Goal: Information Seeking & Learning: Learn about a topic

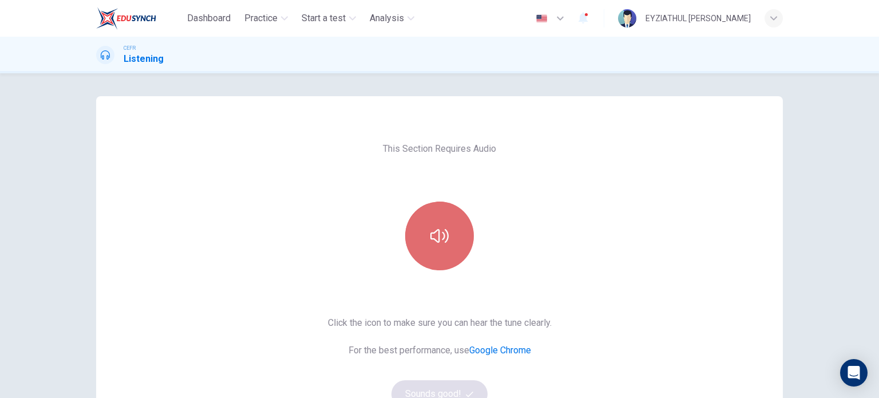
click at [424, 242] on button "button" at bounding box center [439, 236] width 69 height 69
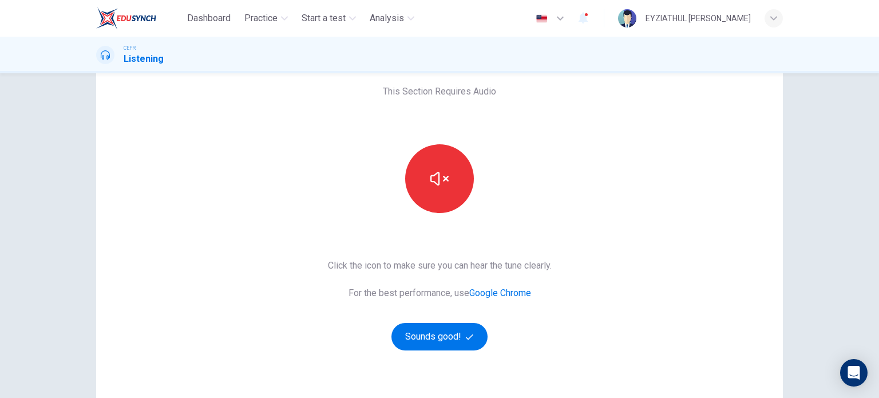
scroll to position [57, 0]
click at [410, 330] on button "Sounds good!" at bounding box center [440, 336] width 96 height 27
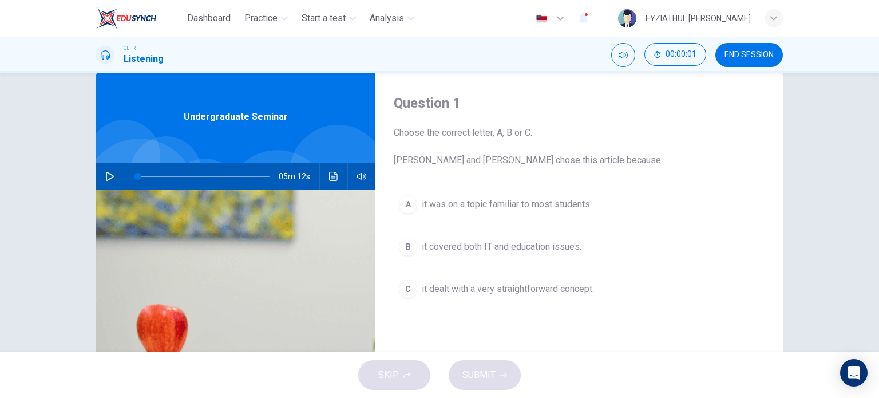
scroll to position [21, 0]
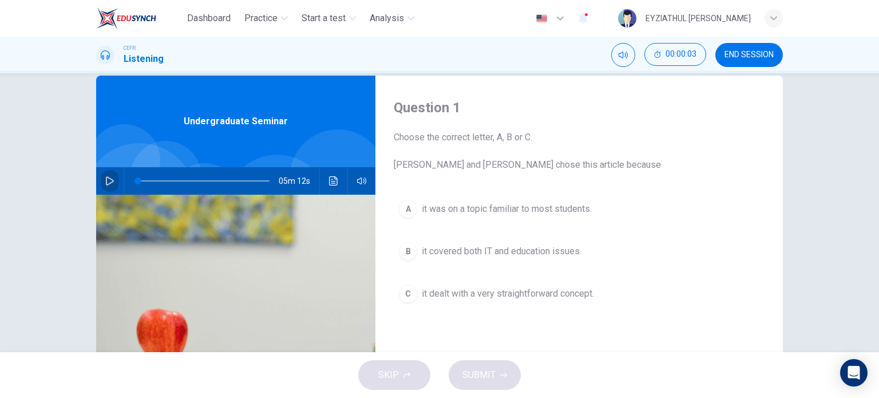
click at [101, 183] on button "button" at bounding box center [110, 180] width 18 height 27
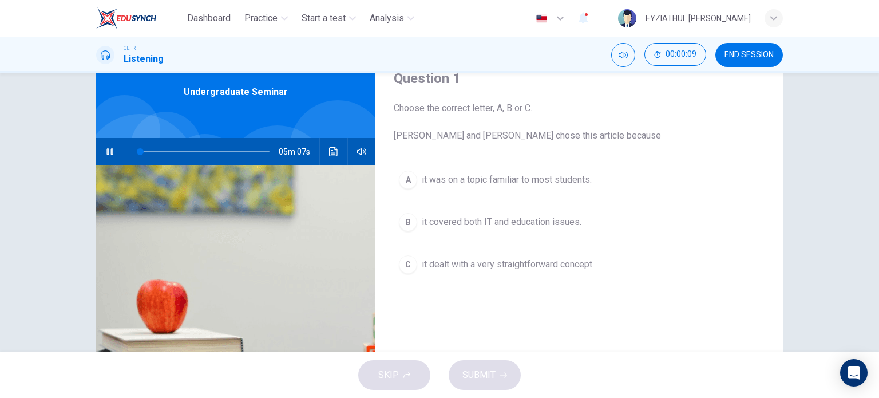
scroll to position [50, 0]
type input "5"
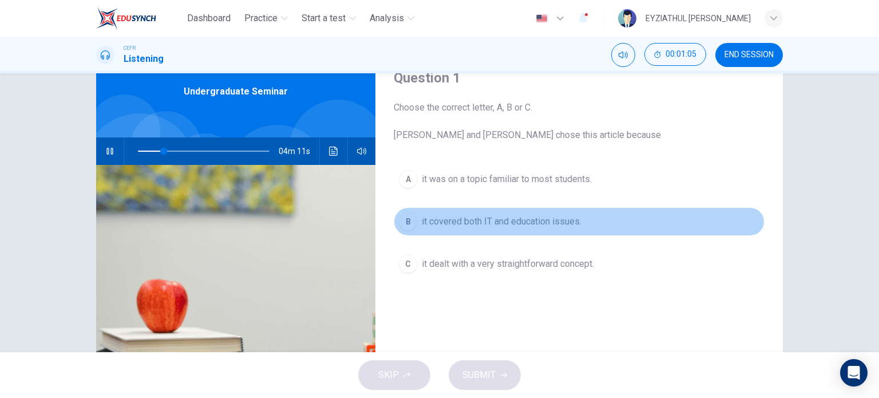
click at [413, 220] on div "B" at bounding box center [408, 221] width 18 height 18
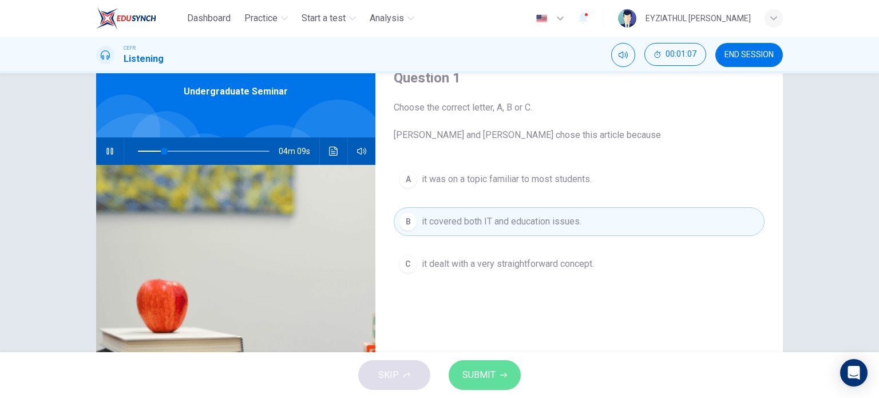
click at [495, 385] on button "SUBMIT" at bounding box center [485, 375] width 72 height 30
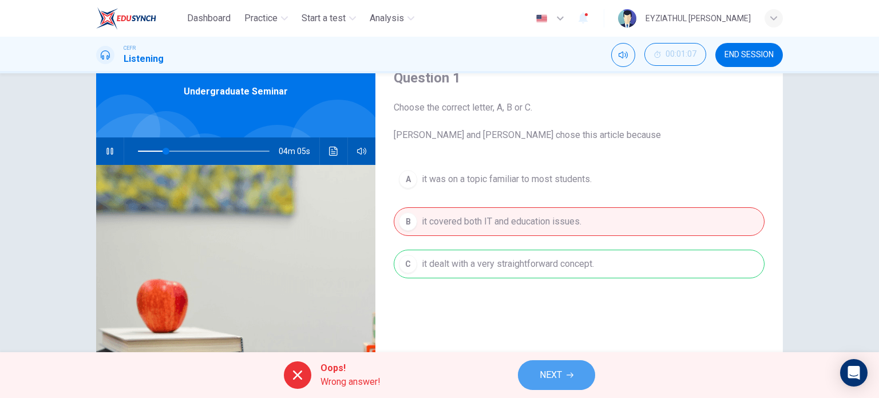
click at [550, 373] on span "NEXT" at bounding box center [551, 375] width 22 height 16
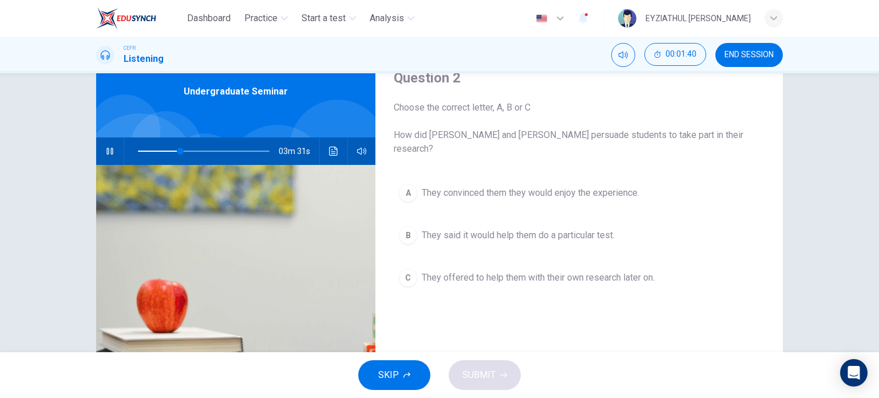
click at [517, 228] on span "They said it would help them do a particular test." at bounding box center [518, 235] width 193 height 14
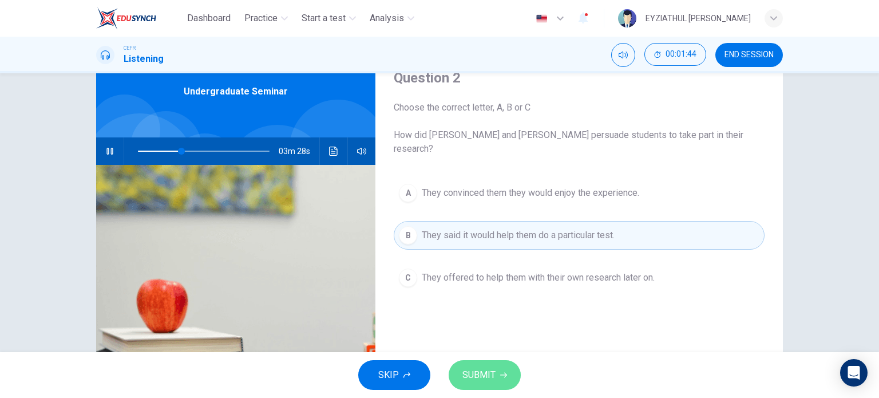
click at [507, 382] on button "SUBMIT" at bounding box center [485, 375] width 72 height 30
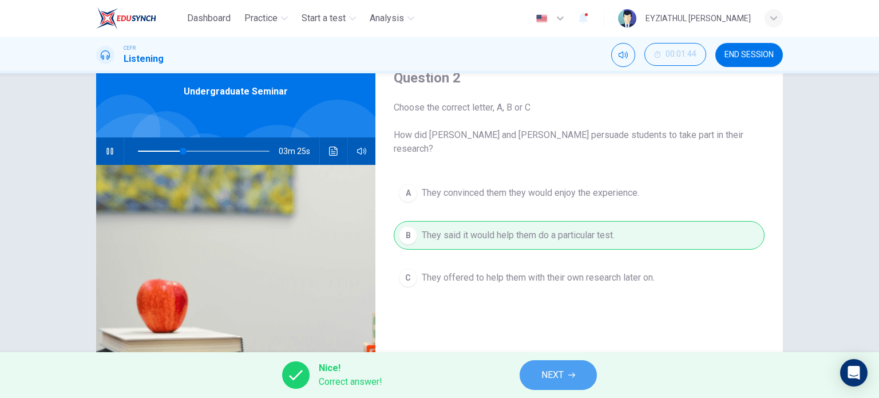
click at [557, 373] on span "NEXT" at bounding box center [553, 375] width 22 height 16
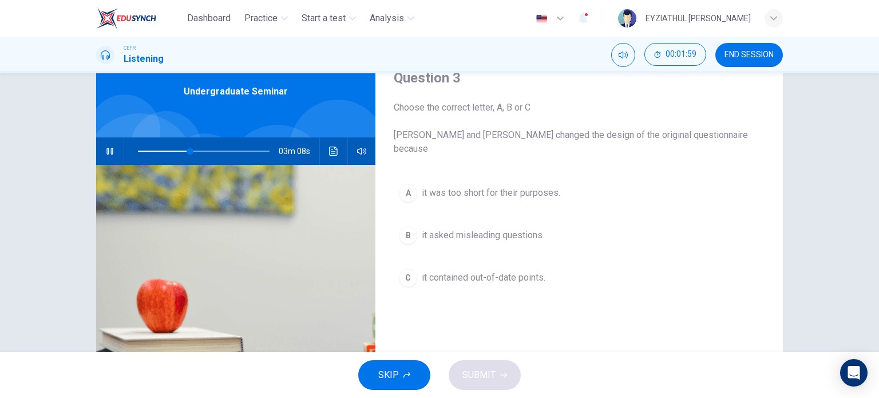
click at [504, 271] on span "it contained out-of-date points." at bounding box center [484, 278] width 124 height 14
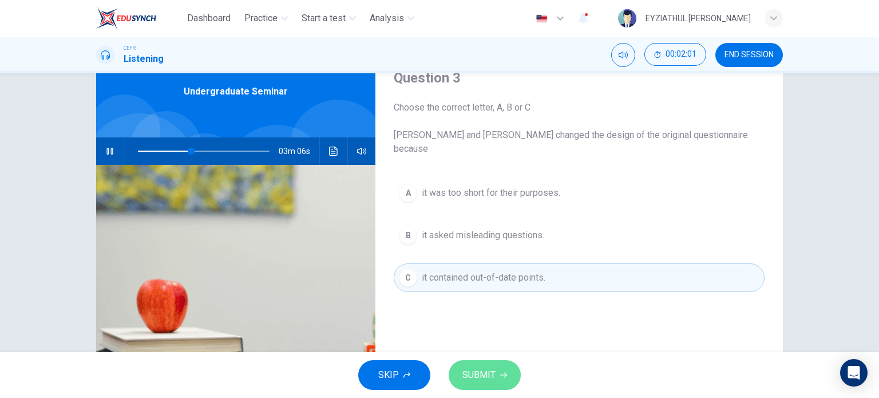
click at [504, 375] on icon "button" at bounding box center [503, 375] width 7 height 7
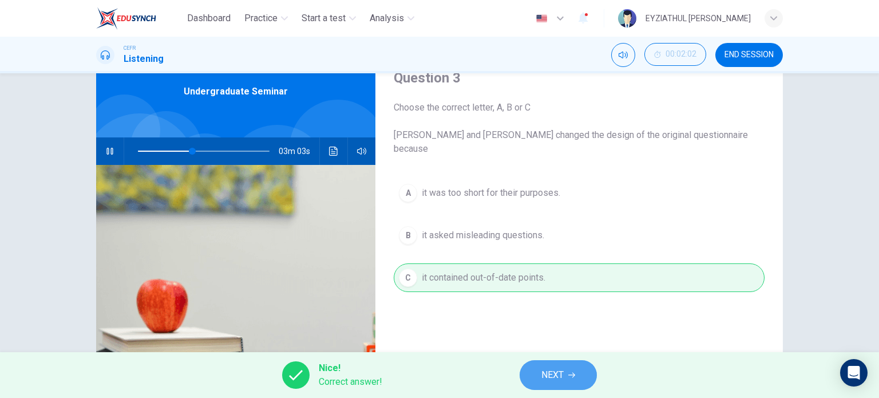
click at [549, 382] on span "NEXT" at bounding box center [553, 375] width 22 height 16
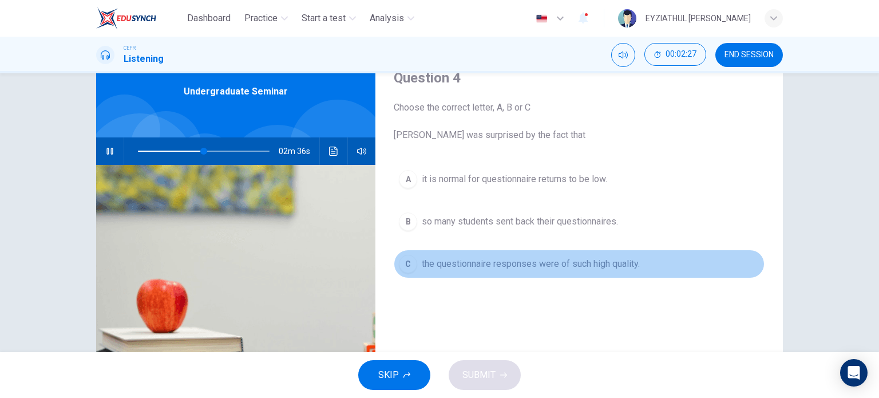
click at [531, 269] on span "the questionnaire responses were of such high quality." at bounding box center [531, 264] width 218 height 14
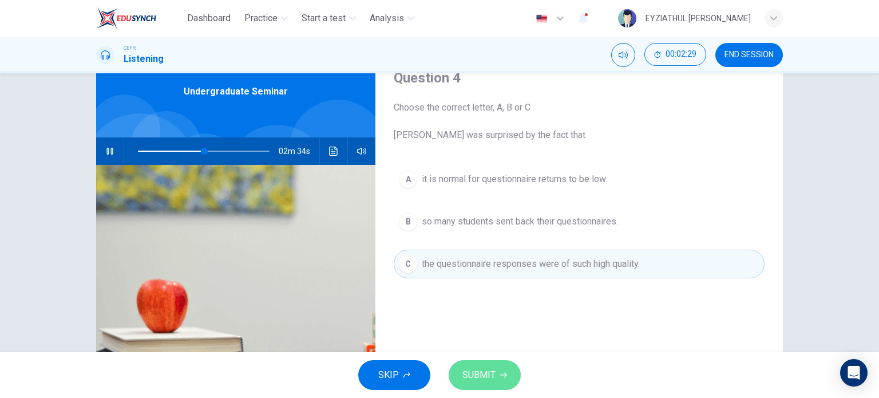
click at [492, 380] on span "SUBMIT" at bounding box center [479, 375] width 33 height 16
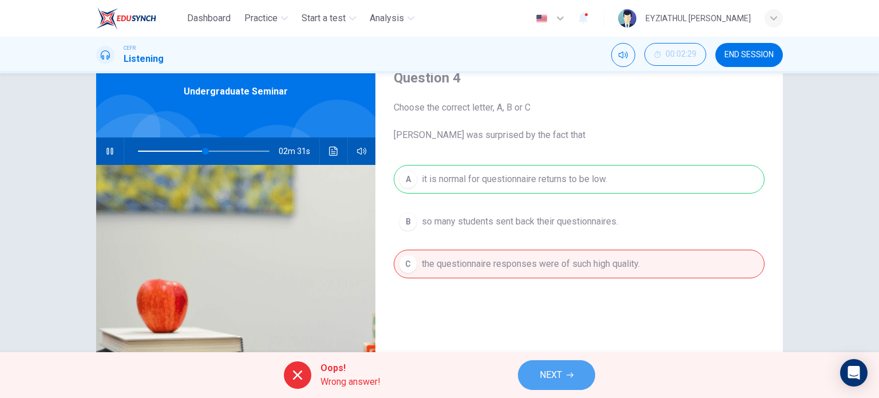
click at [553, 369] on span "NEXT" at bounding box center [551, 375] width 22 height 16
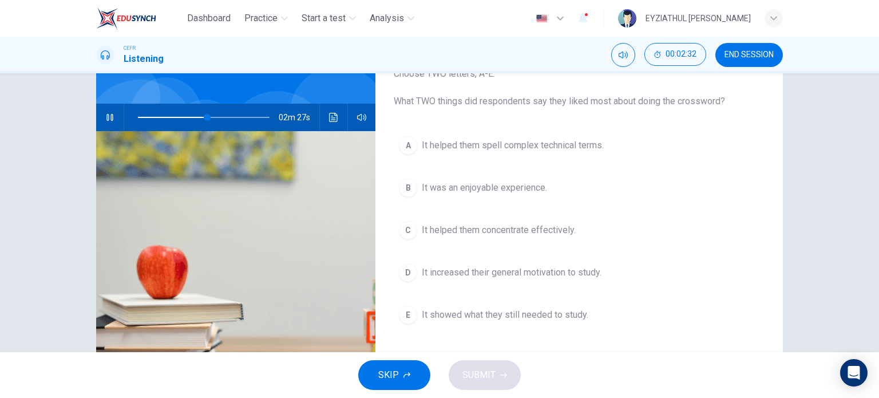
scroll to position [80, 0]
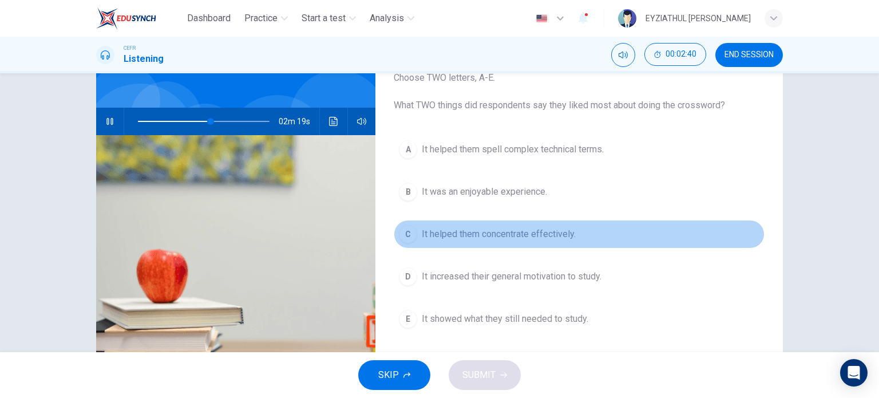
click at [536, 227] on span "It helped them concentrate effectively." at bounding box center [499, 234] width 154 height 14
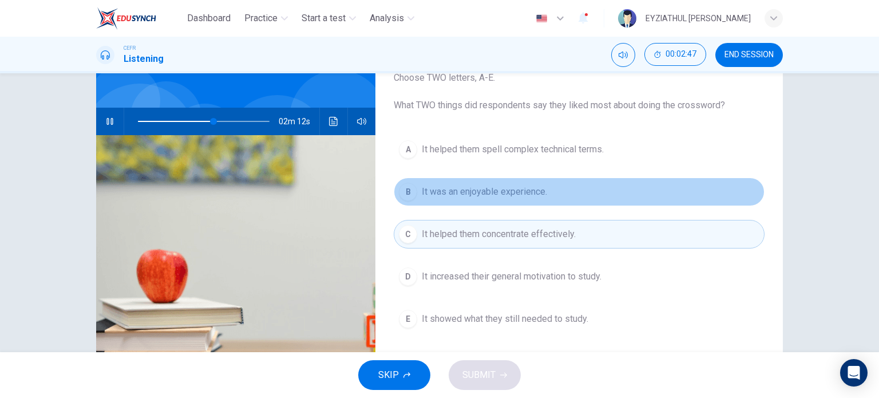
click at [528, 186] on span "It was an enjoyable experience." at bounding box center [484, 192] width 125 height 14
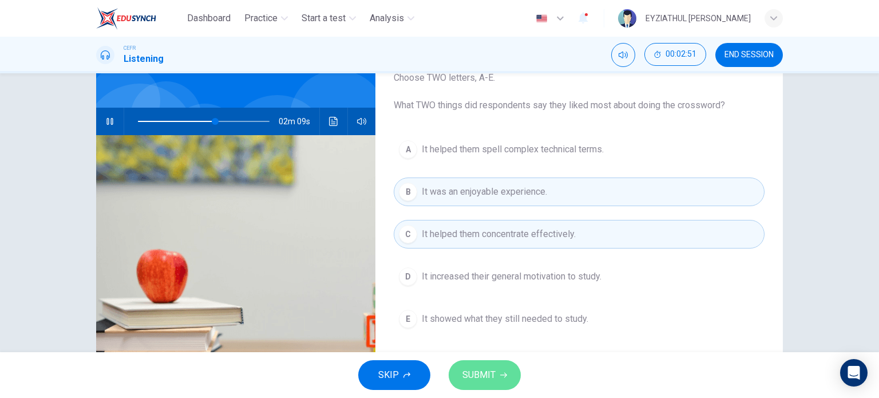
click at [488, 368] on span "SUBMIT" at bounding box center [479, 375] width 33 height 16
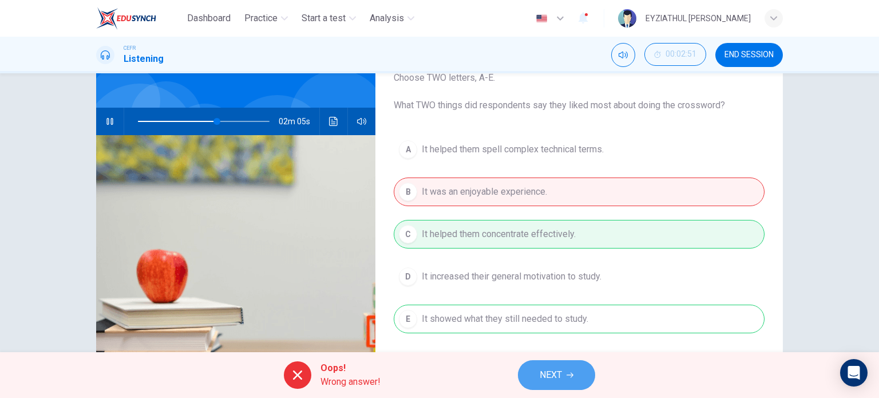
click at [542, 381] on span "NEXT" at bounding box center [551, 375] width 22 height 16
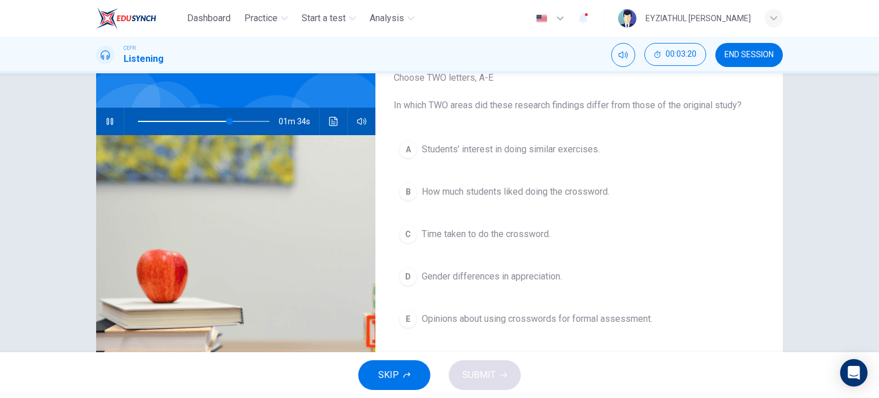
click at [523, 278] on span "Gender differences in appreciation." at bounding box center [492, 277] width 140 height 14
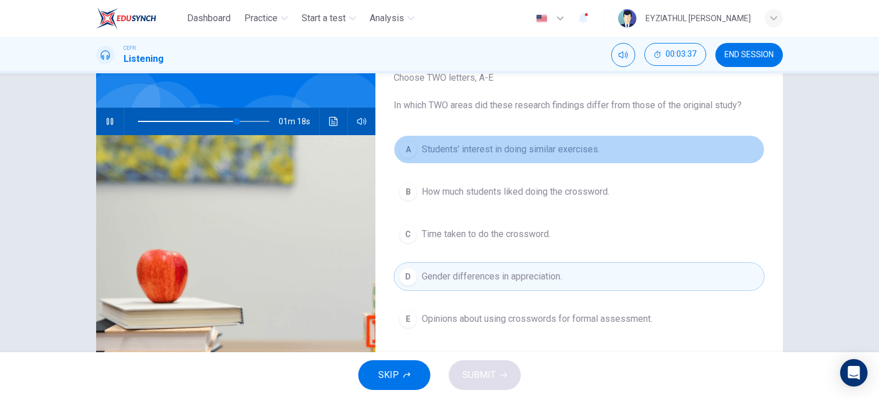
click at [529, 151] on span "Students’ interest in doing similar exercises." at bounding box center [511, 150] width 178 height 14
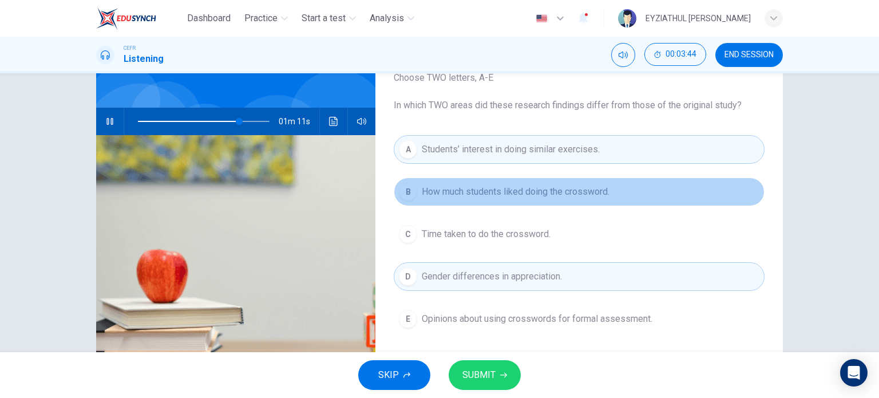
click at [527, 190] on span "How much students liked doing the crossword." at bounding box center [516, 192] width 188 height 14
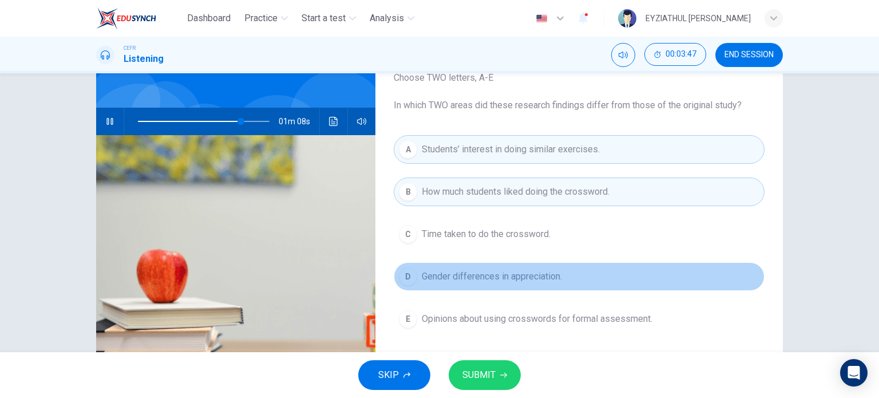
click at [536, 282] on span "Gender differences in appreciation." at bounding box center [492, 277] width 140 height 14
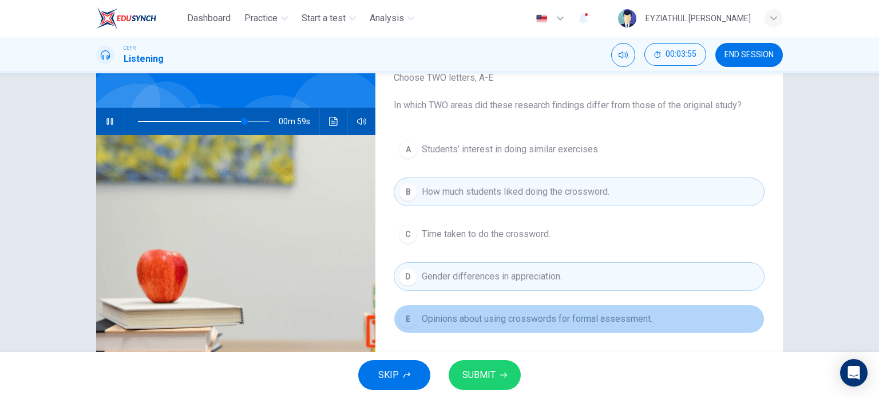
click at [521, 319] on span "Opinions about using crosswords for formal assessment." at bounding box center [537, 319] width 231 height 14
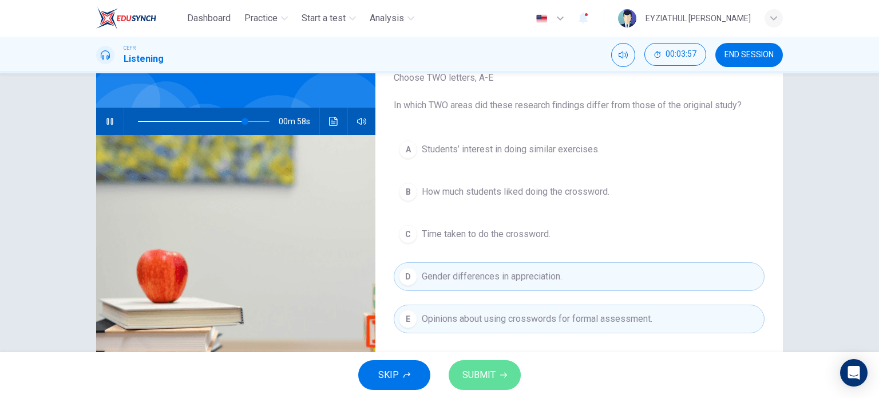
click at [486, 382] on span "SUBMIT" at bounding box center [479, 375] width 33 height 16
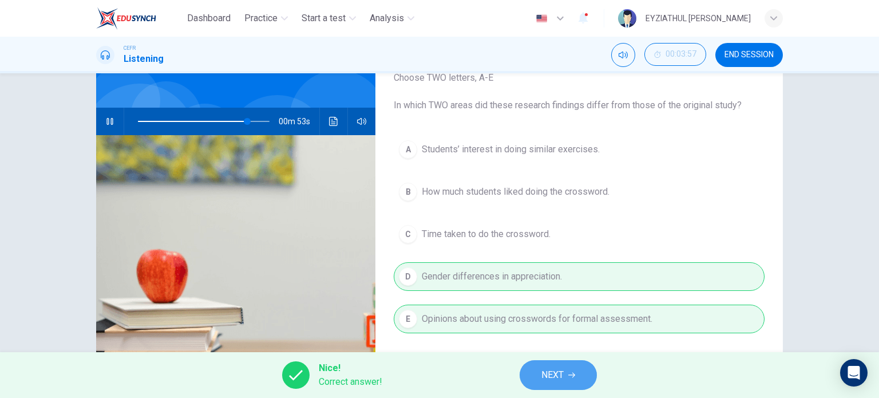
click at [543, 370] on span "NEXT" at bounding box center [553, 375] width 22 height 16
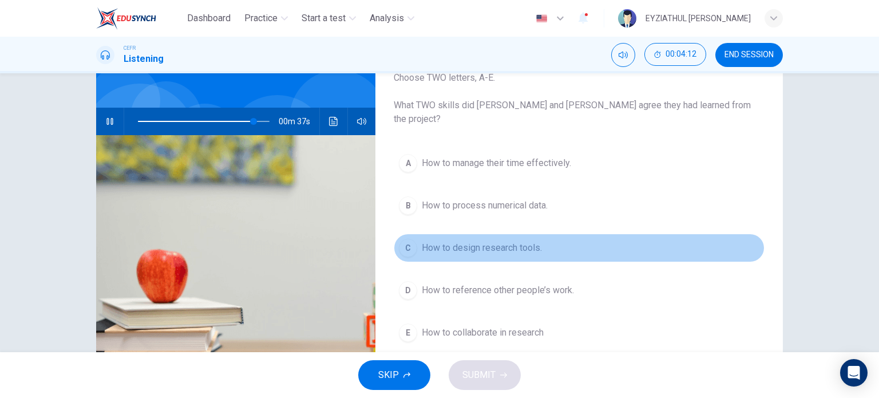
click at [427, 241] on span "How to design research tools." at bounding box center [482, 248] width 120 height 14
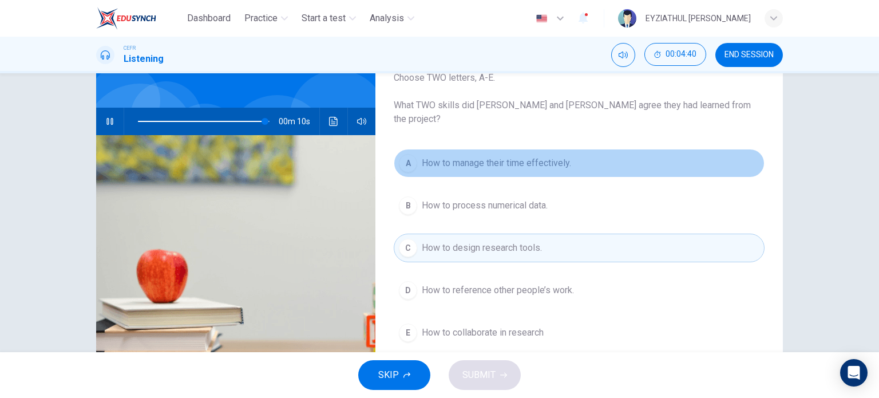
click at [444, 156] on span "How to manage their time effectively." at bounding box center [496, 163] width 149 height 14
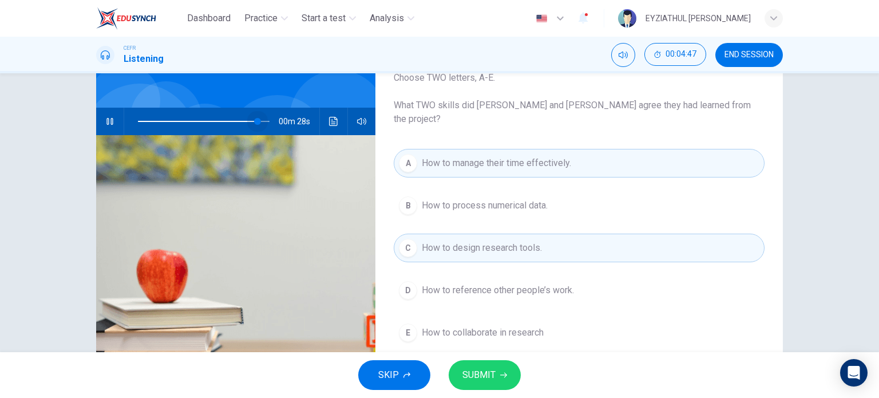
click at [256, 124] on span at bounding box center [257, 121] width 7 height 7
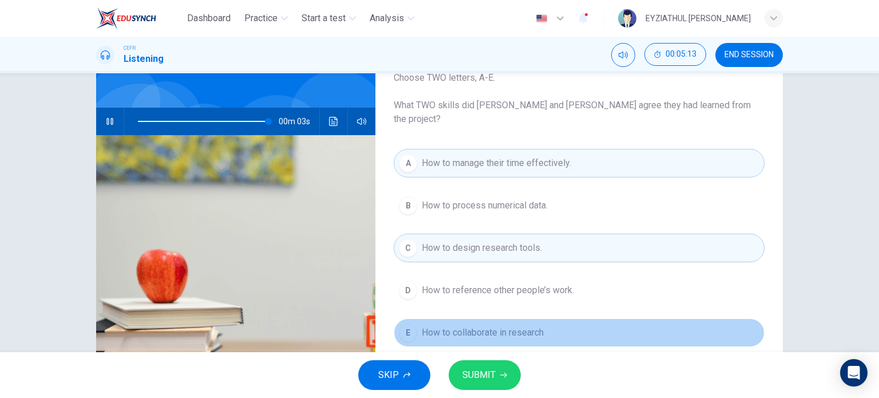
click at [444, 326] on span "How to collaborate in research" at bounding box center [483, 333] width 122 height 14
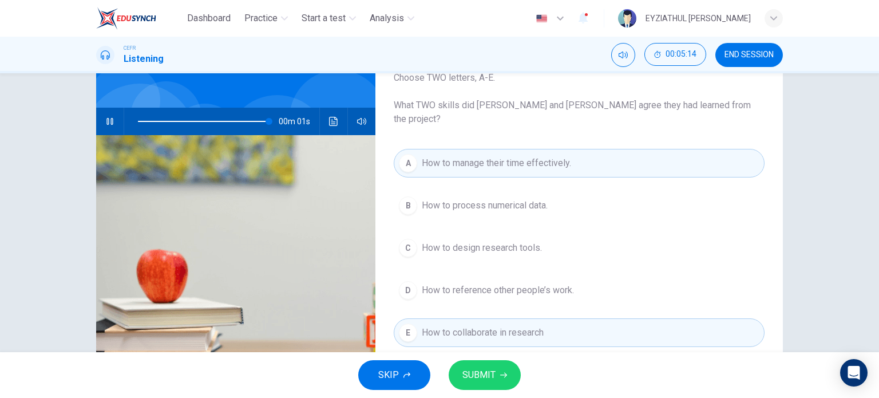
click at [452, 240] on button "C How to design research tools." at bounding box center [579, 248] width 371 height 29
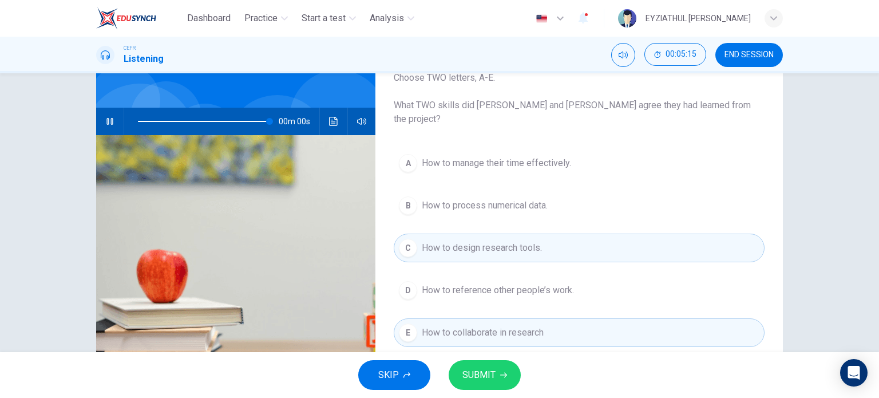
type input "0"
click at [472, 371] on span "SUBMIT" at bounding box center [479, 375] width 33 height 16
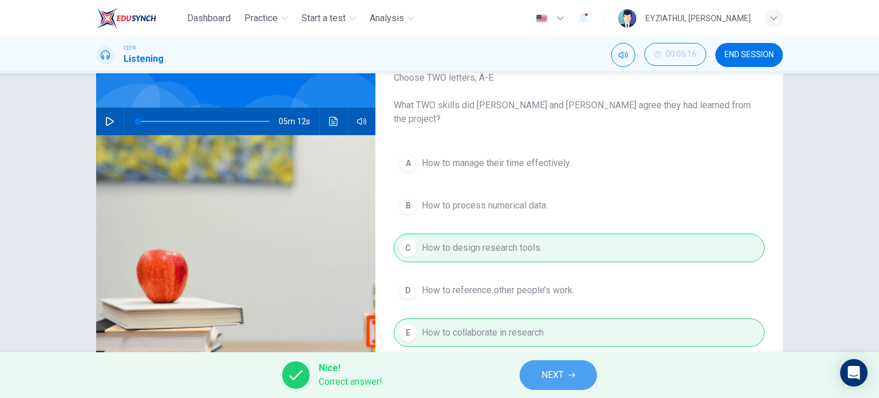
click at [555, 363] on button "NEXT" at bounding box center [558, 375] width 77 height 30
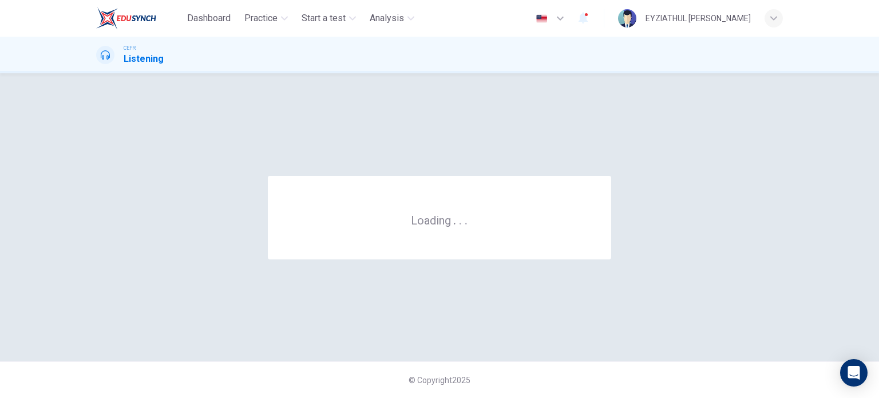
scroll to position [0, 0]
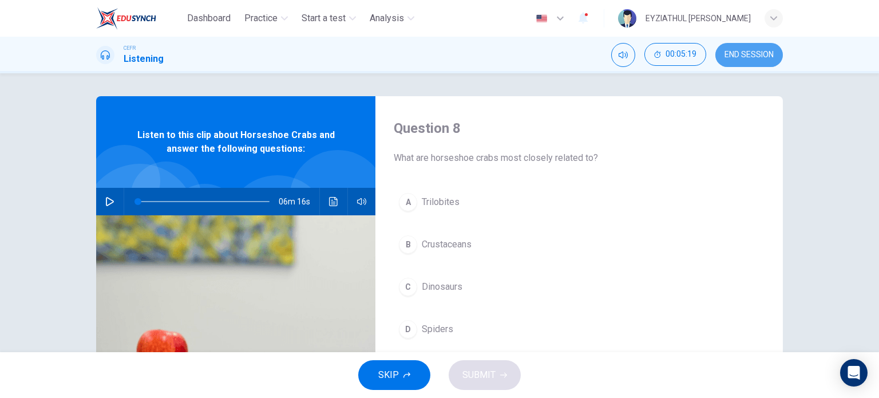
click at [762, 64] on button "END SESSION" at bounding box center [750, 55] width 68 height 24
